Goal: Information Seeking & Learning: Learn about a topic

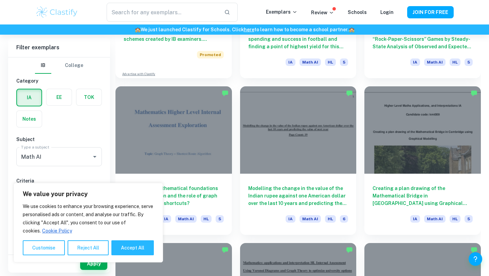
scroll to position [613, 0]
click at [129, 250] on button "Accept All" at bounding box center [132, 247] width 42 height 15
checkbox input "true"
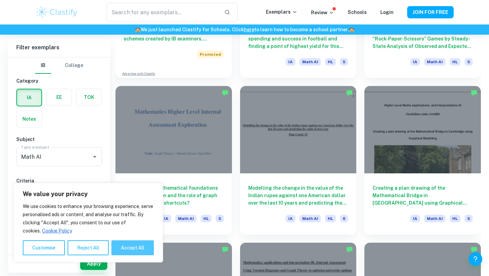
checkbox input "true"
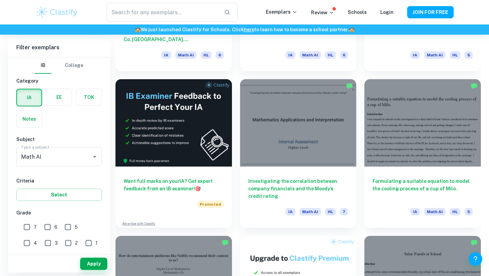
scroll to position [1164, 0]
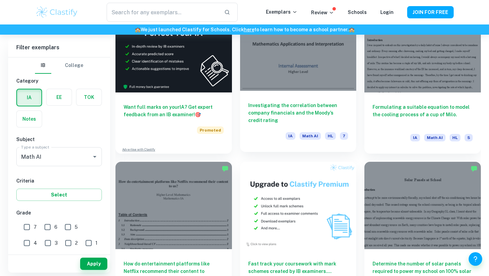
click at [298, 46] on div at bounding box center [298, 46] width 117 height 87
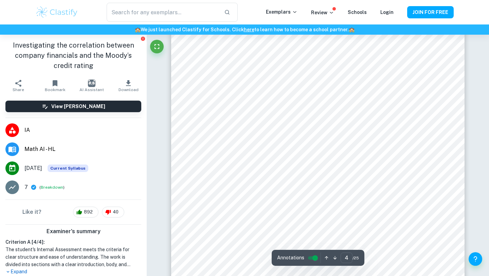
scroll to position [1446, 0]
type input "3"
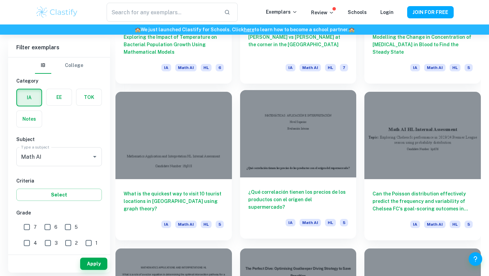
scroll to position [3245, 0]
